Goal: Transaction & Acquisition: Purchase product/service

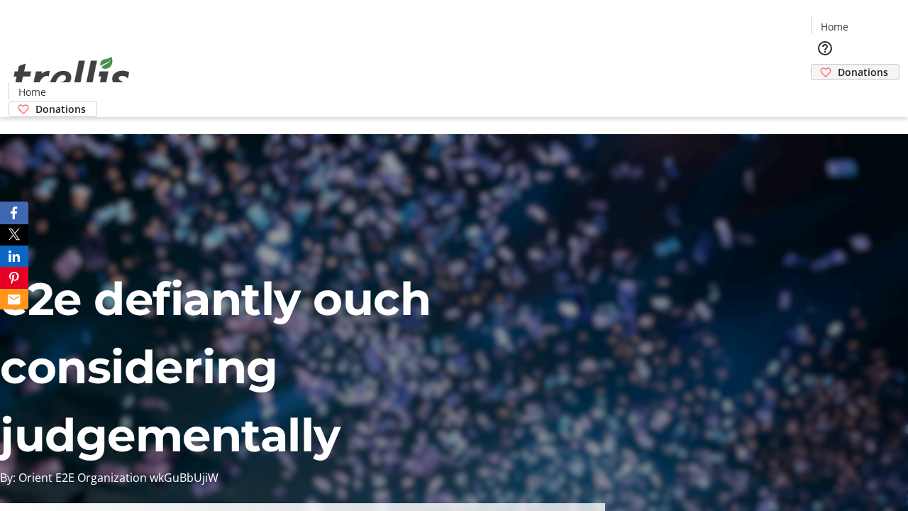
click at [837, 65] on span "Donations" at bounding box center [862, 72] width 50 height 15
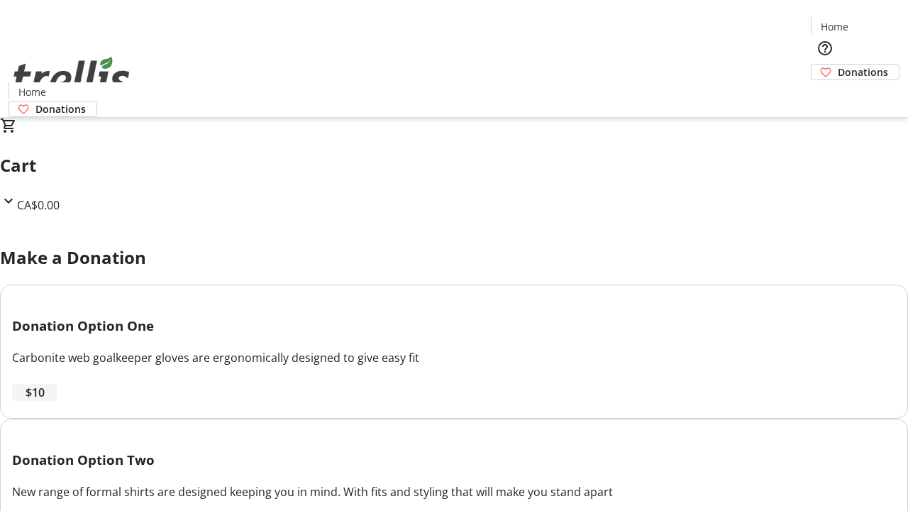
click at [45, 401] on span "$10" at bounding box center [35, 392] width 19 height 17
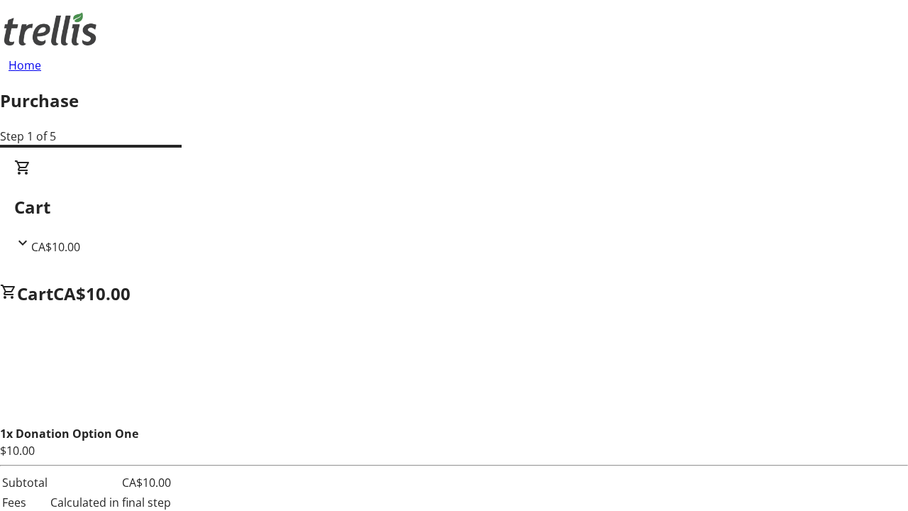
select select "CA"
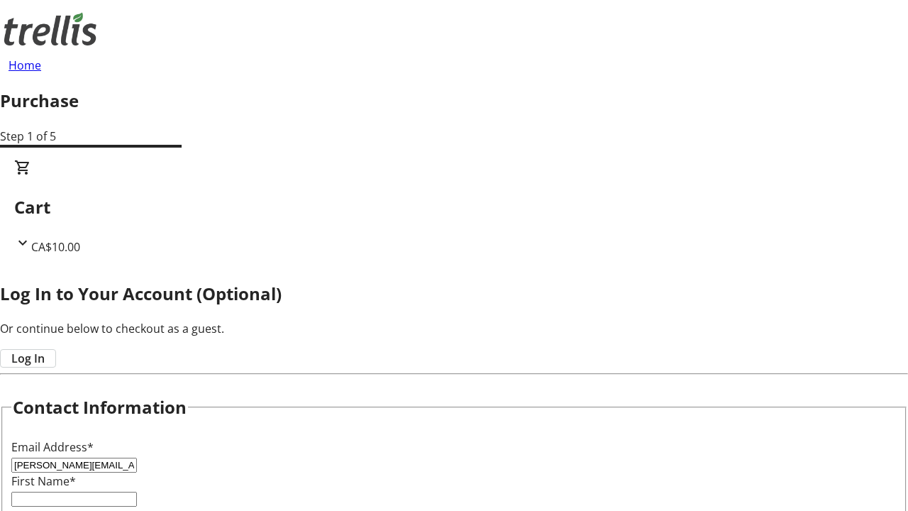
type input "[PERSON_NAME][EMAIL_ADDRESS][DOMAIN_NAME]"
type input "[PERSON_NAME]"
type input "Bode"
type input "[STREET_ADDRESS][PERSON_NAME]"
type input "Kelowna"
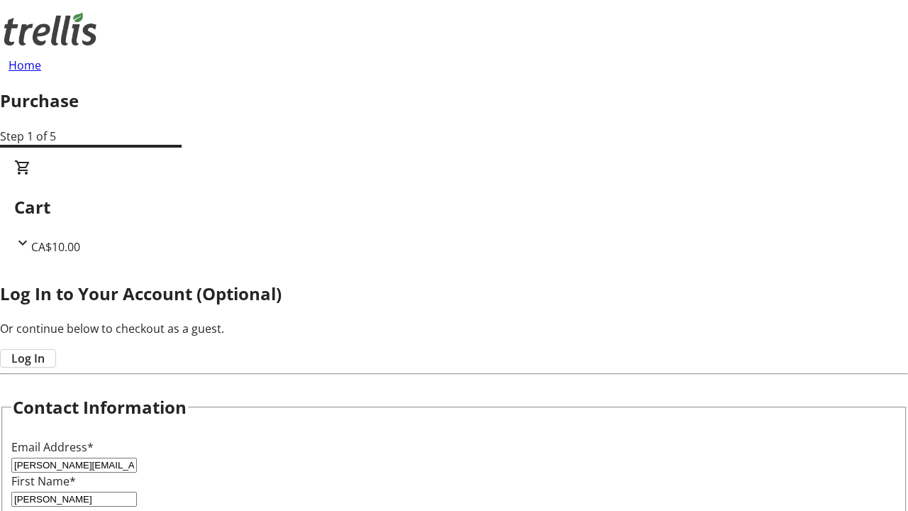
select select "BC"
type input "Kelowna"
type input "V1Y 0C2"
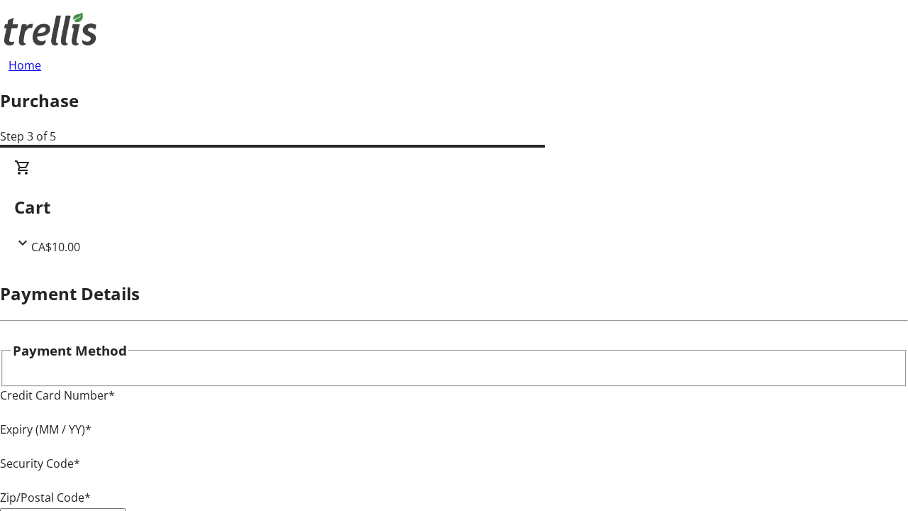
type input "V1Y 0C2"
